Goal: Task Accomplishment & Management: Complete application form

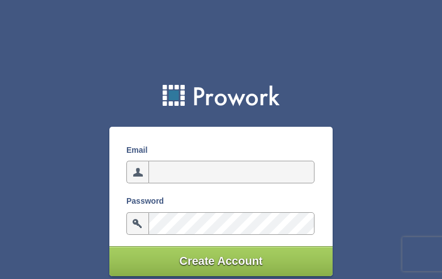
type input "[EMAIL_ADDRESS][DOMAIN_NAME]"
type input "AyTHjeDynfgNj"
type input "[EMAIL_ADDRESS][DOMAIN_NAME]"
type input "CGdkjtVZAAjq"
